Goal: Task Accomplishment & Management: Complete application form

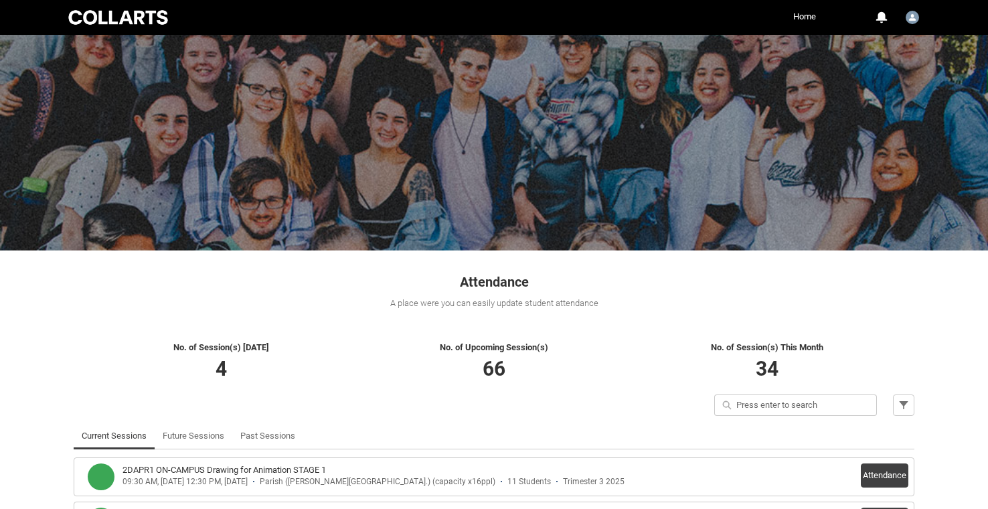
scroll to position [190, 0]
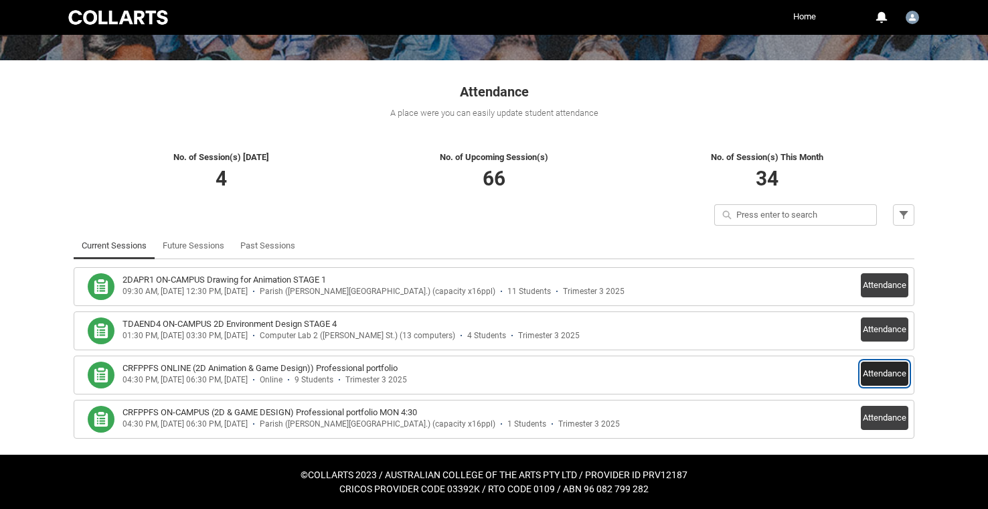
click at [886, 376] on button "Attendance" at bounding box center [885, 373] width 48 height 24
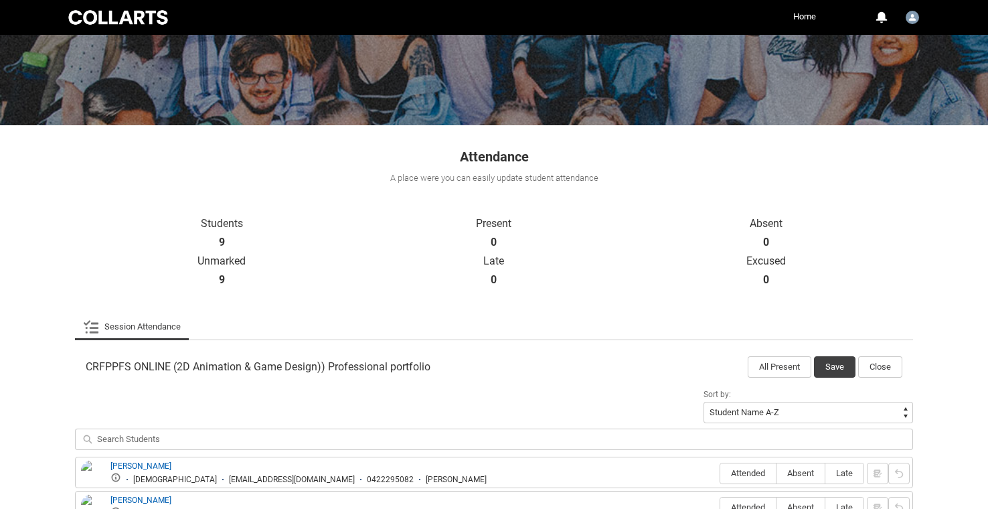
scroll to position [457, 0]
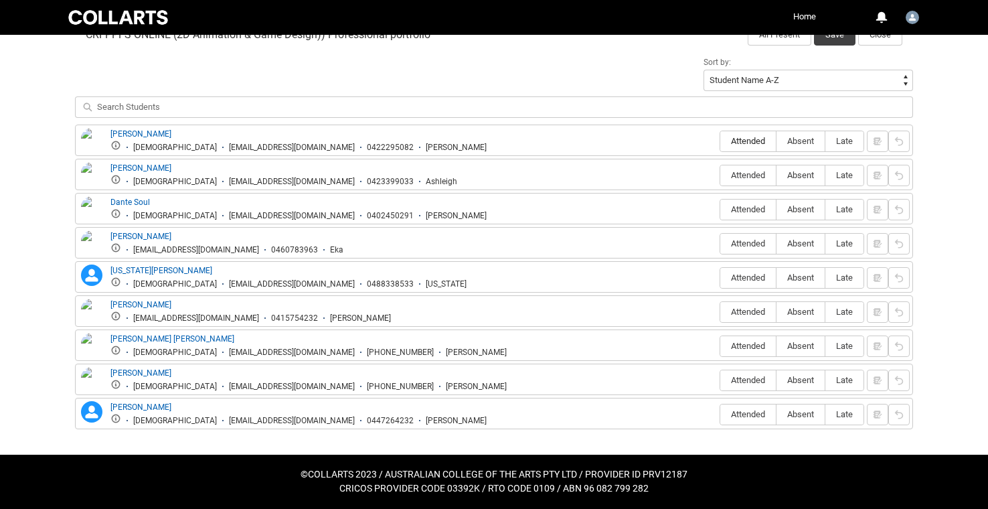
click at [741, 137] on span "Attended" at bounding box center [748, 141] width 56 height 10
click at [720, 141] on input "Attended" at bounding box center [720, 141] width 1 height 1
type lightning-radio-group "Attended"
radio input "true"
click at [748, 169] on label "Attended" at bounding box center [748, 175] width 56 height 21
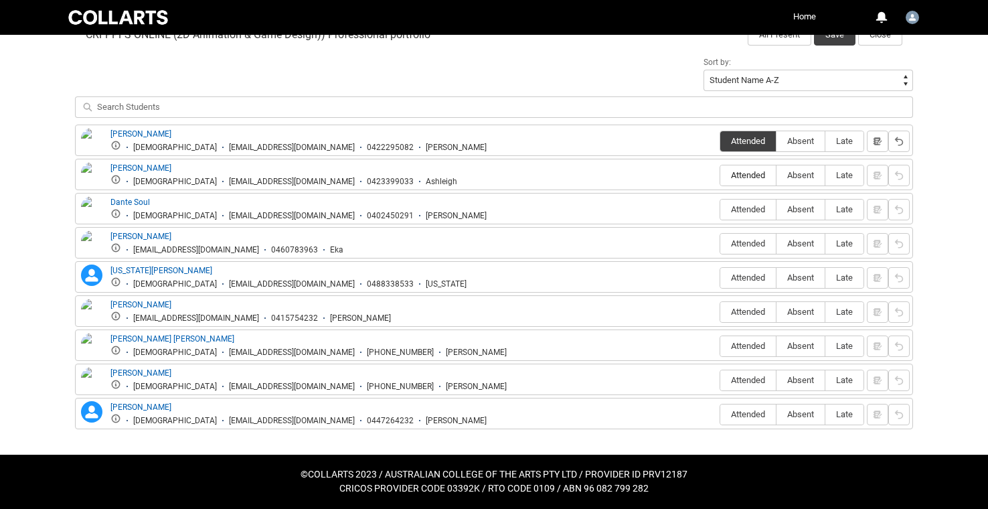
click at [720, 175] on input "Attended" at bounding box center [720, 175] width 1 height 1
type lightning-radio-group "Attended"
radio input "true"
click at [740, 280] on span "Attended" at bounding box center [748, 277] width 56 height 10
click at [720, 278] on input "Attended" at bounding box center [720, 277] width 1 height 1
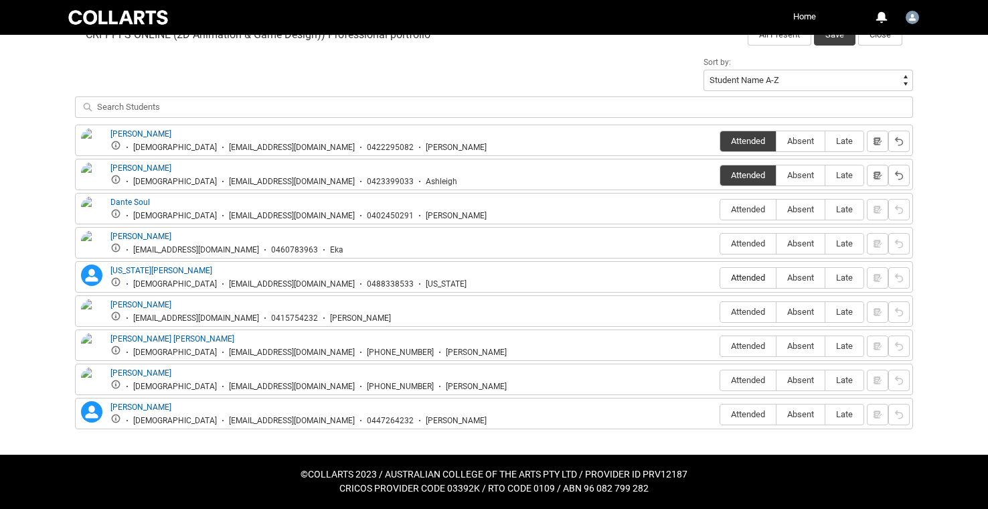
type lightning-radio-group "Attended"
radio input "true"
click at [740, 312] on span "Attended" at bounding box center [748, 312] width 56 height 10
click at [720, 312] on input "Attended" at bounding box center [720, 311] width 1 height 1
type lightning-radio-group "Attended"
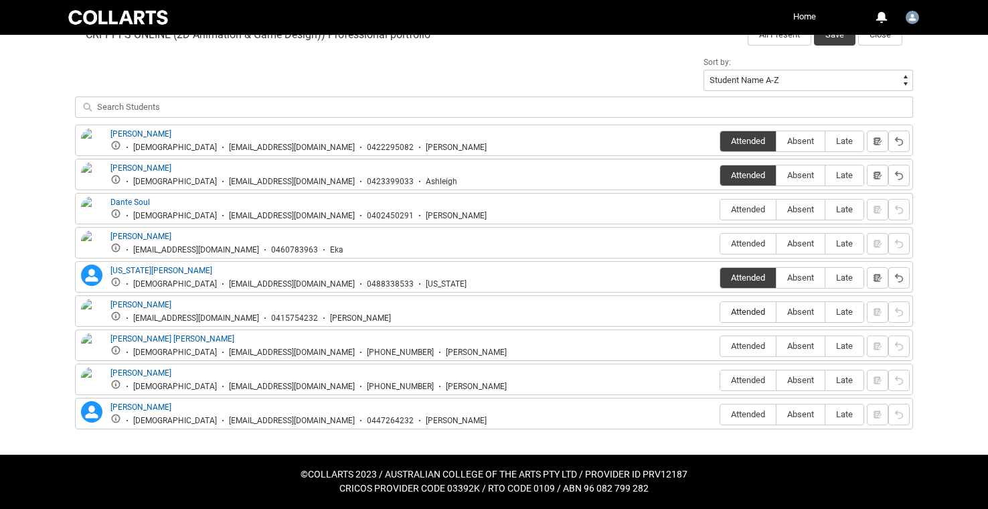
radio input "true"
click at [743, 336] on label "Attended" at bounding box center [748, 346] width 56 height 21
click at [720, 345] on input "Attended" at bounding box center [720, 345] width 1 height 1
type lightning-radio-group "Attended"
radio input "true"
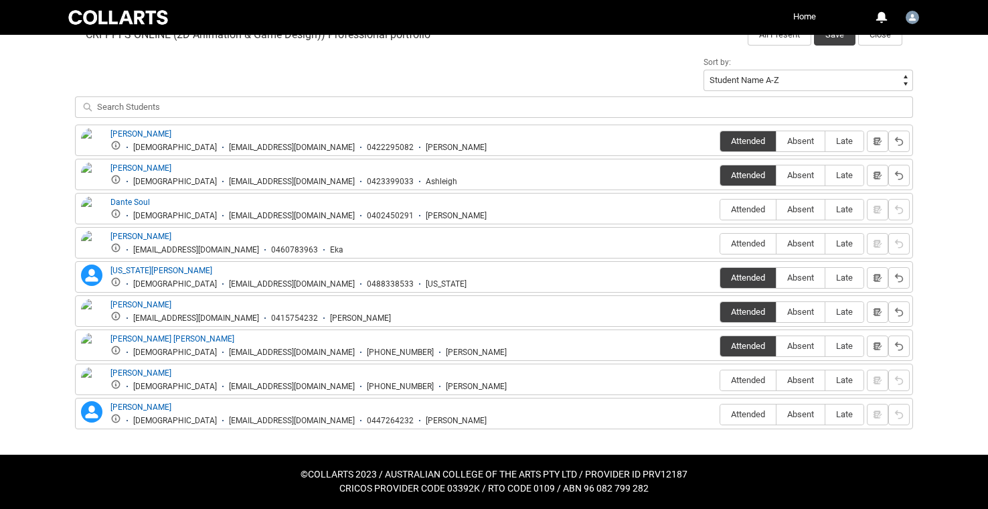
click at [744, 364] on div "Taylor Leslie Female tleslie.20241308@mycollarts.edu.au +61 400251542 Taylor At…" at bounding box center [494, 378] width 838 height 31
click at [804, 380] on span "Absent" at bounding box center [801, 380] width 48 height 10
click at [777, 380] on input "Absent" at bounding box center [776, 380] width 1 height 1
type lightning-radio-group "Absent"
radio input "true"
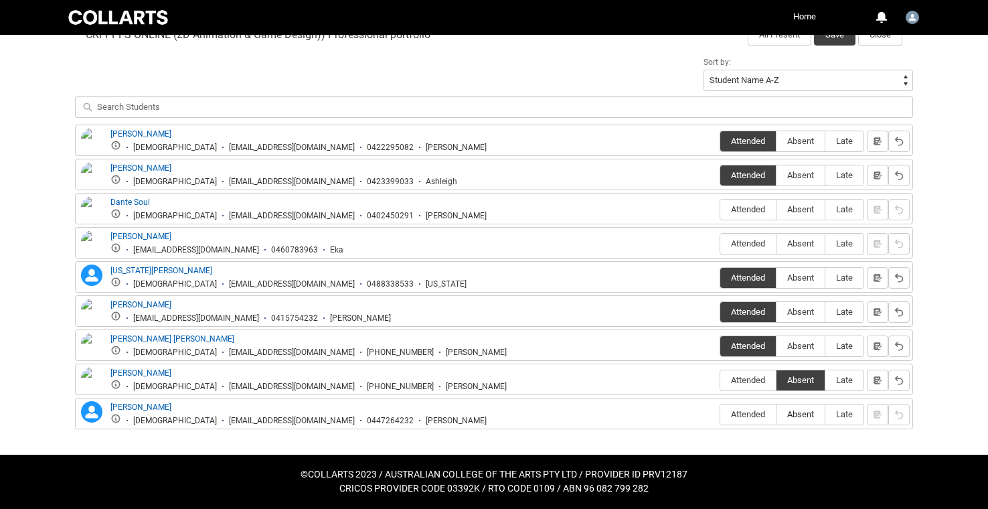
click at [804, 419] on span "Absent" at bounding box center [801, 414] width 48 height 10
click at [777, 414] on input "Absent" at bounding box center [776, 414] width 1 height 1
type lightning-radio-group "Absent"
radio input "true"
click at [686, 87] on div "Sort by: Student Name A-Z Student Name Z-A Student Last Name A-Z Student Last N…" at bounding box center [494, 89] width 838 height 71
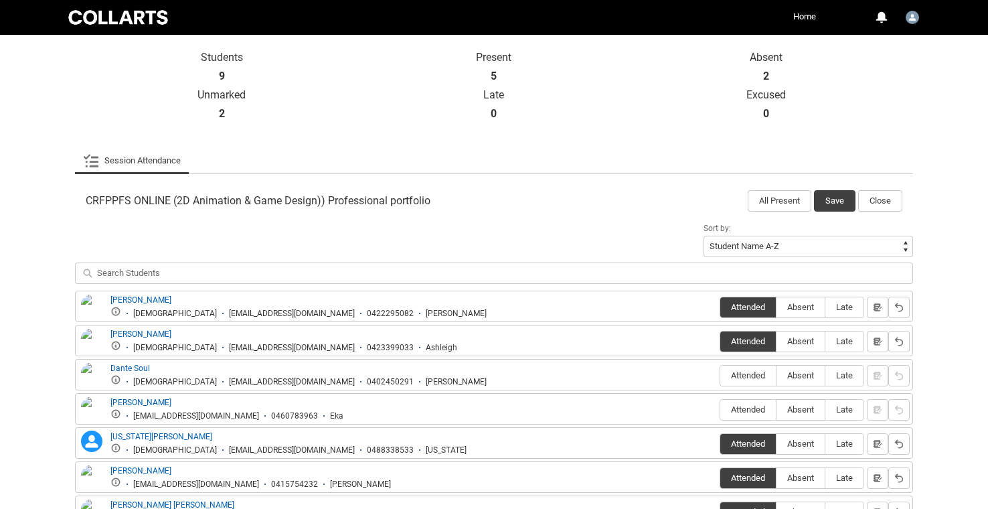
scroll to position [250, 0]
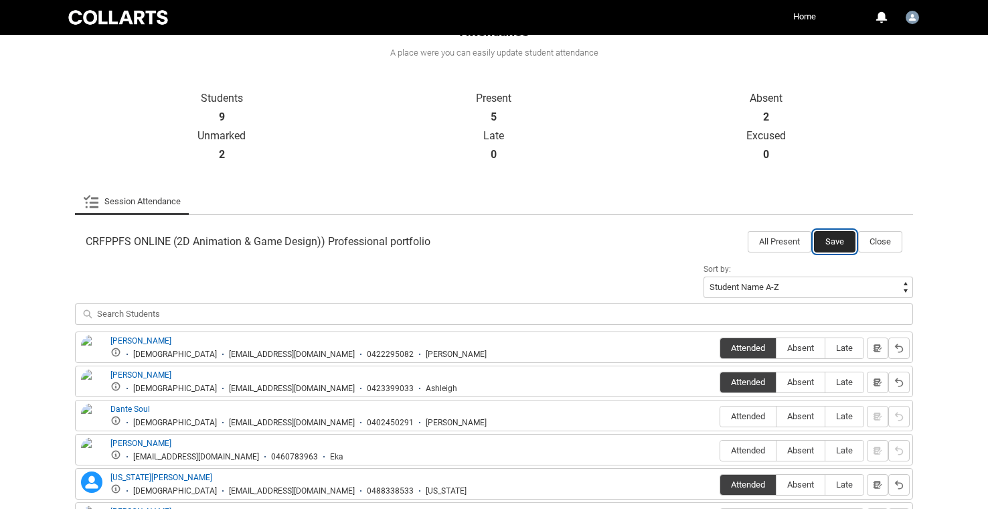
click at [831, 238] on button "Save" at bounding box center [835, 241] width 42 height 21
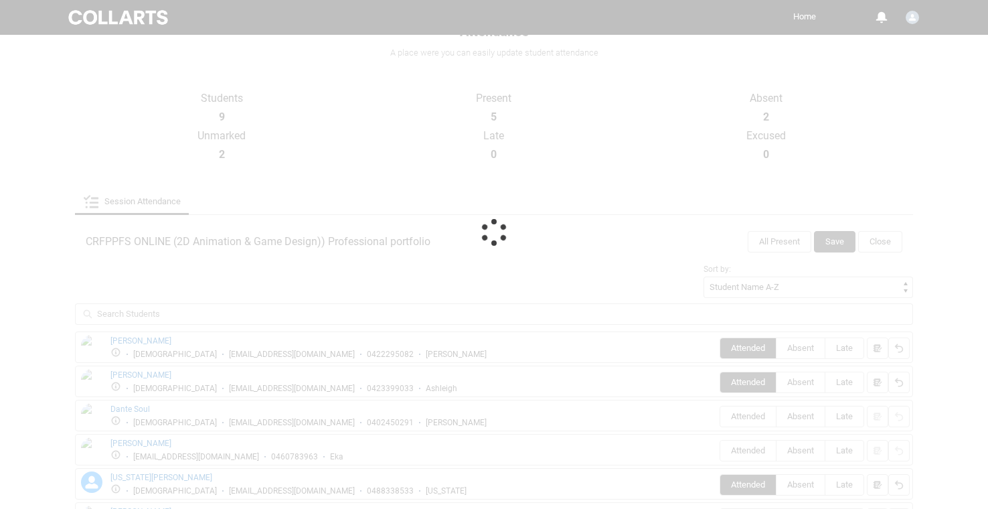
scroll to position [190, 0]
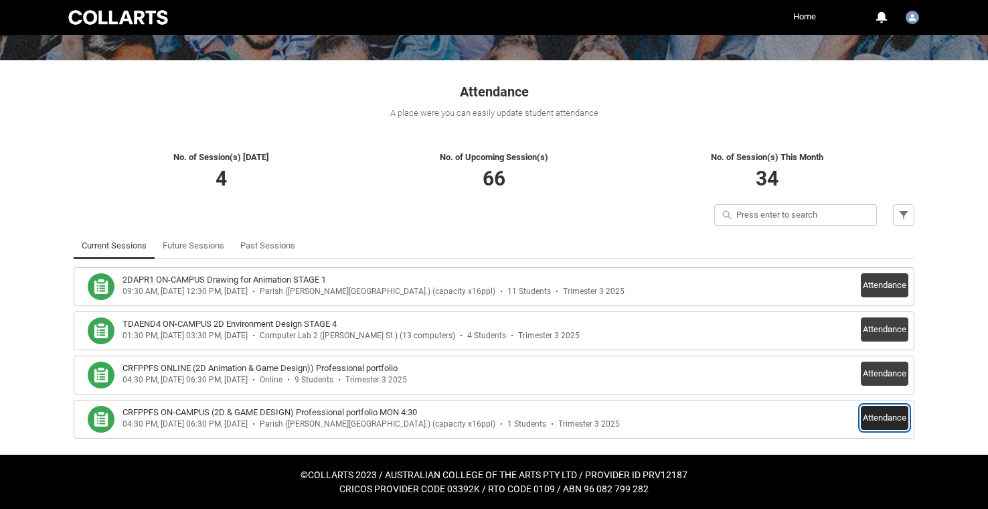
click at [881, 421] on button "Attendance" at bounding box center [885, 418] width 48 height 24
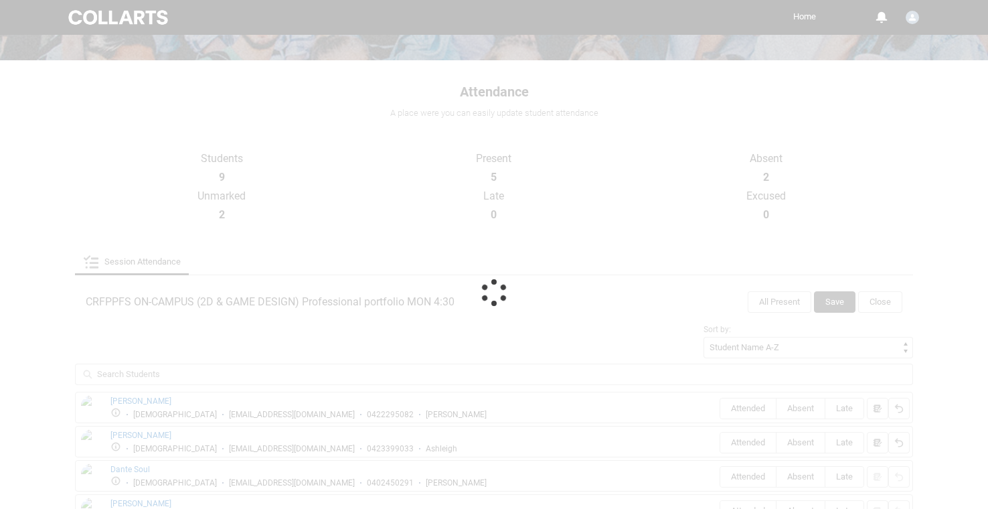
scroll to position [183, 0]
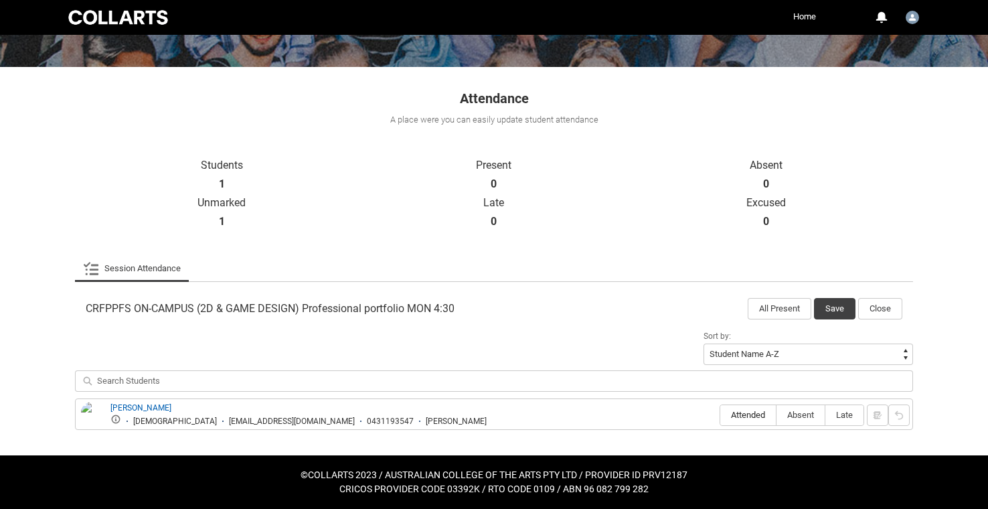
click at [756, 418] on span "Attended" at bounding box center [748, 415] width 56 height 10
click at [720, 415] on input "Attended" at bounding box center [720, 414] width 1 height 1
type lightning-radio-group "Attended"
radio input "true"
click at [821, 304] on button "Save" at bounding box center [835, 308] width 42 height 21
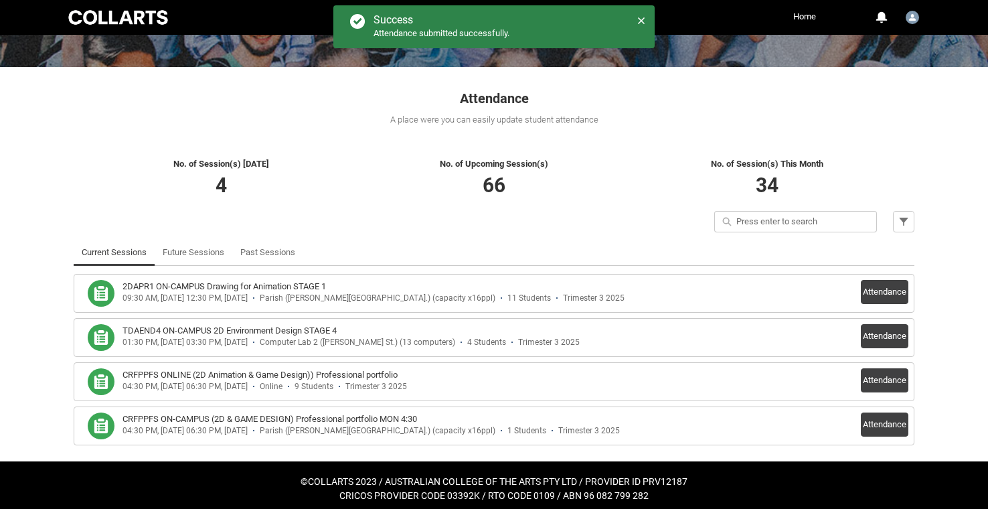
scroll to position [190, 0]
